Goal: Navigation & Orientation: Find specific page/section

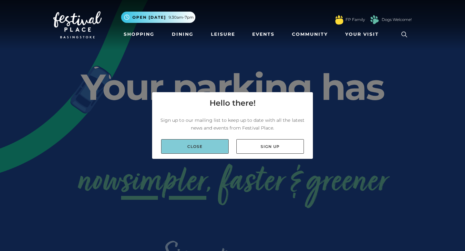
click at [206, 145] on link "Close" at bounding box center [194, 146] width 67 height 15
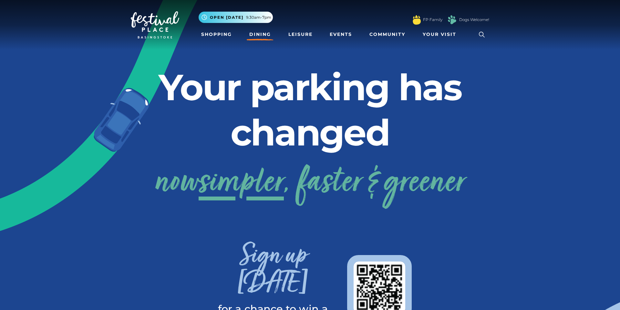
click at [261, 33] on link "Dining" at bounding box center [260, 34] width 27 height 12
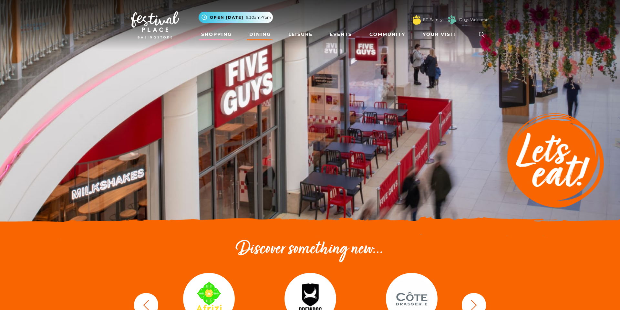
click at [214, 34] on link "Shopping" at bounding box center [216, 34] width 36 height 12
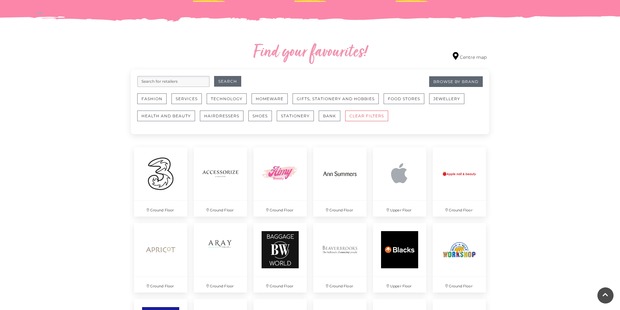
scroll to position [367, 0]
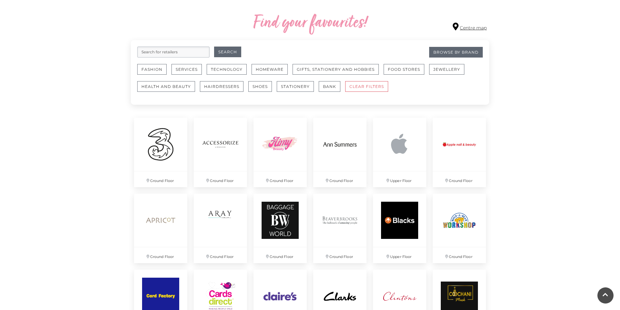
click at [471, 27] on link "Centre map" at bounding box center [469, 27] width 34 height 9
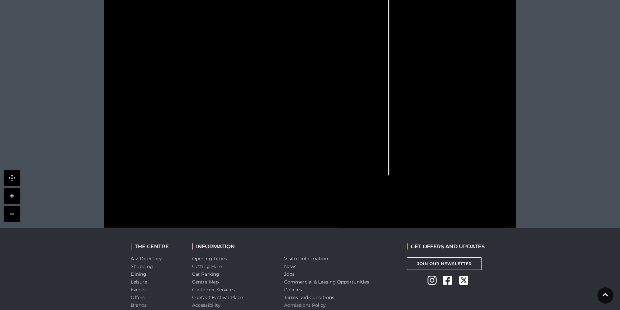
scroll to position [232, 0]
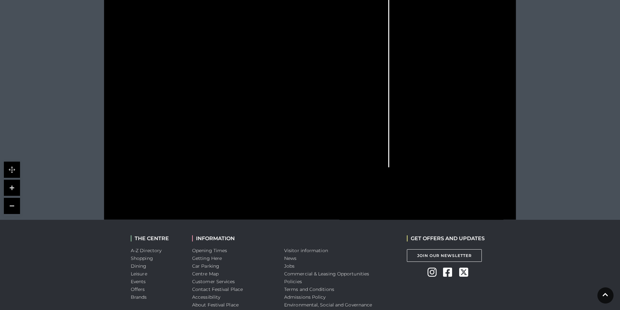
click at [13, 168] on link at bounding box center [12, 169] width 16 height 16
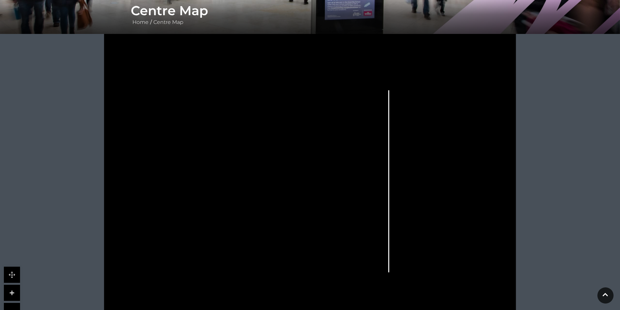
scroll to position [126, 0]
drag, startPoint x: 243, startPoint y: 159, endPoint x: 140, endPoint y: 158, distance: 103.6
click at [123, 190] on icon at bounding box center [310, 180] width 516 height 290
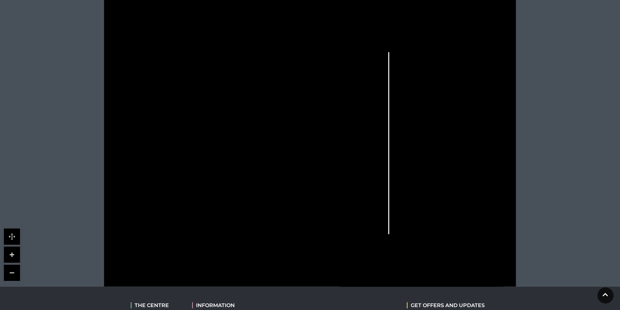
scroll to position [164, 0]
